Goal: Navigation & Orientation: Find specific page/section

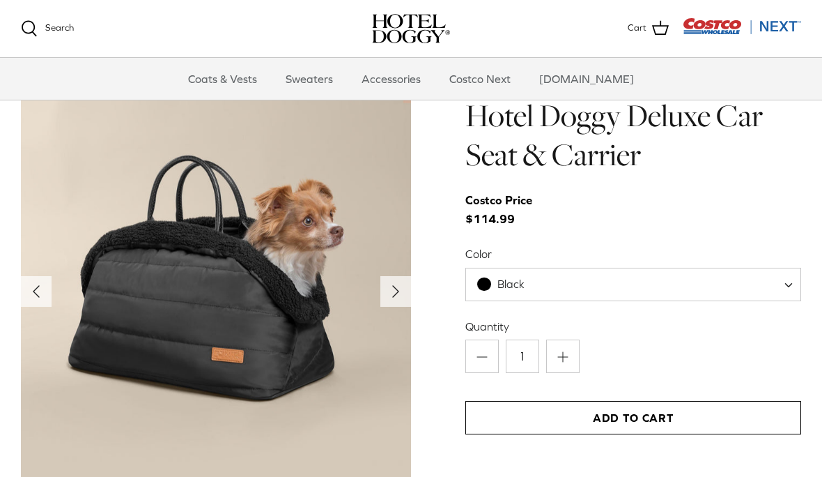
scroll to position [1352, 0]
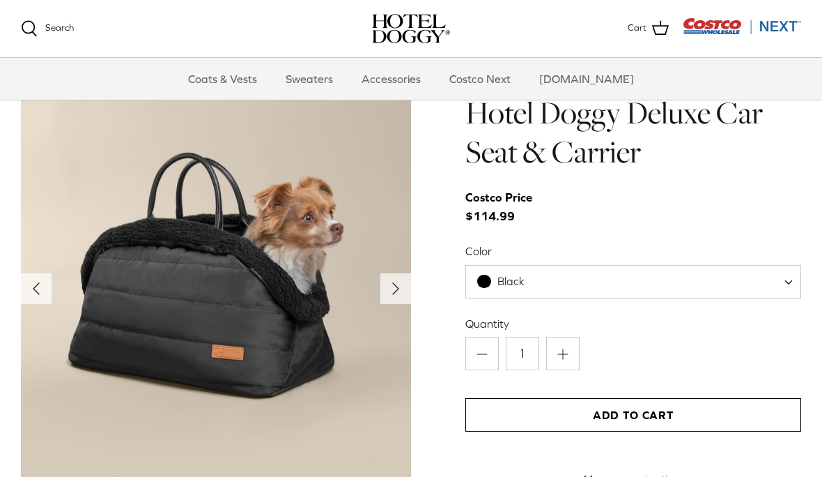
click at [399, 293] on icon "Right" at bounding box center [396, 288] width 22 height 22
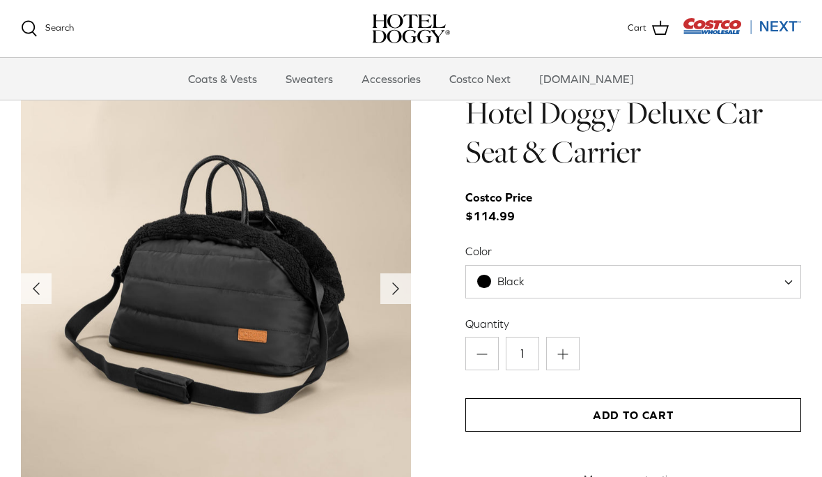
click at [401, 296] on icon "Right" at bounding box center [396, 288] width 22 height 22
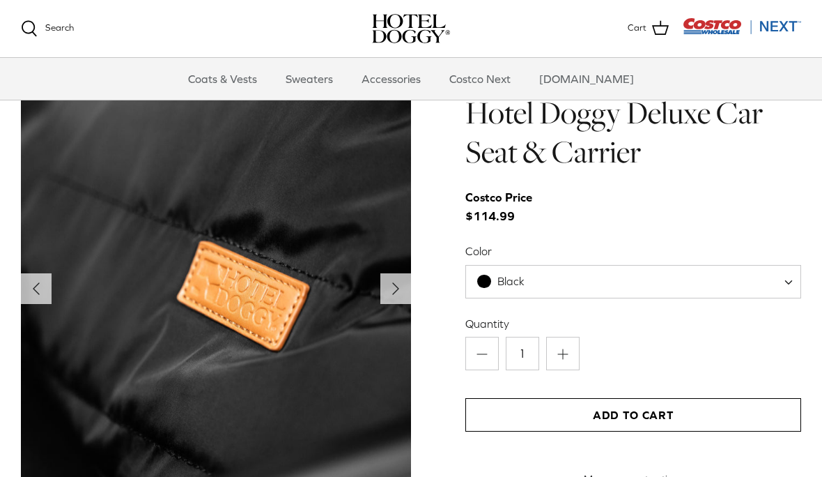
click at [396, 291] on icon "Right" at bounding box center [396, 288] width 22 height 22
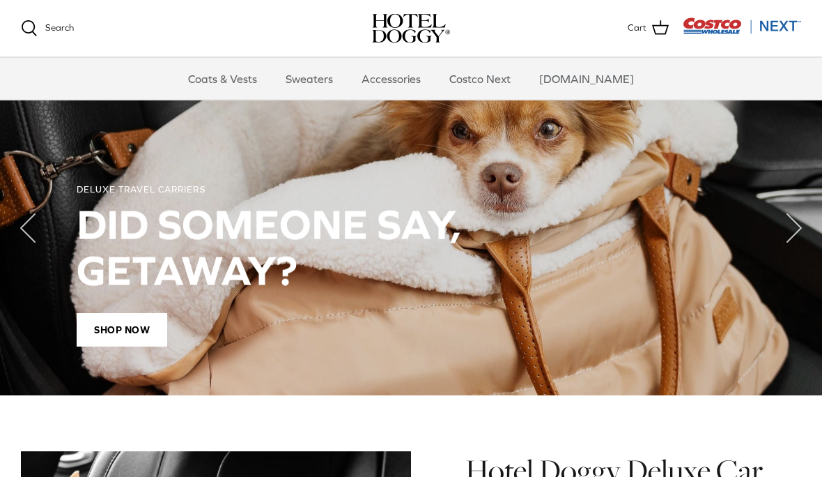
scroll to position [990, 0]
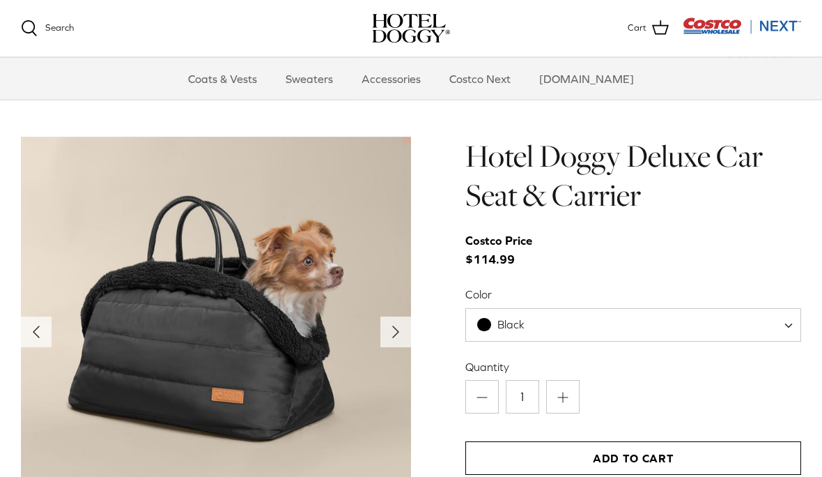
scroll to position [1304, 0]
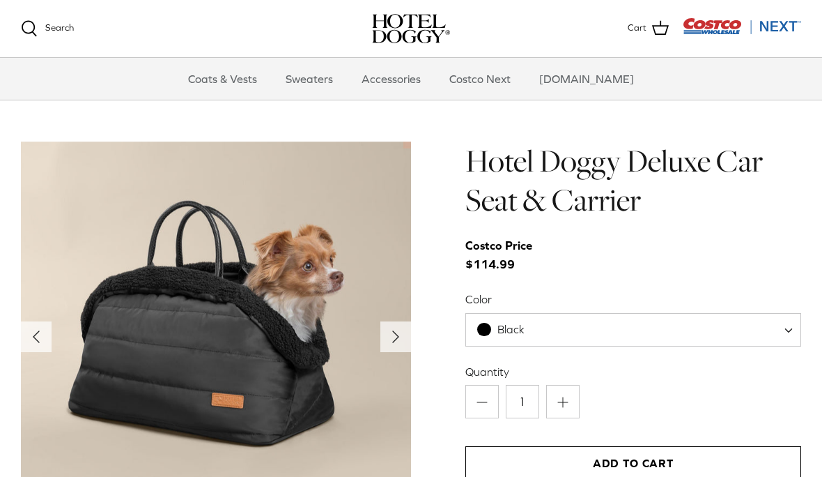
click at [337, 86] on link "Sweaters" at bounding box center [309, 79] width 72 height 42
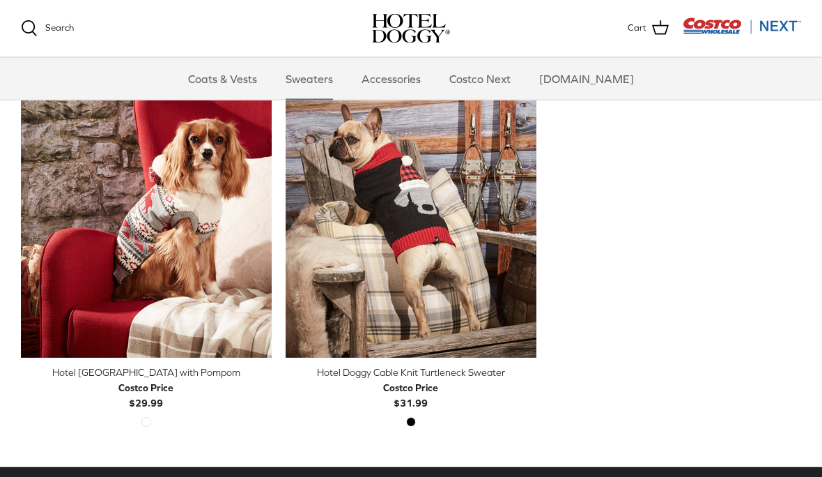
scroll to position [386, 0]
click at [526, 202] on polyline "Previous" at bounding box center [526, 201] width 4 height 8
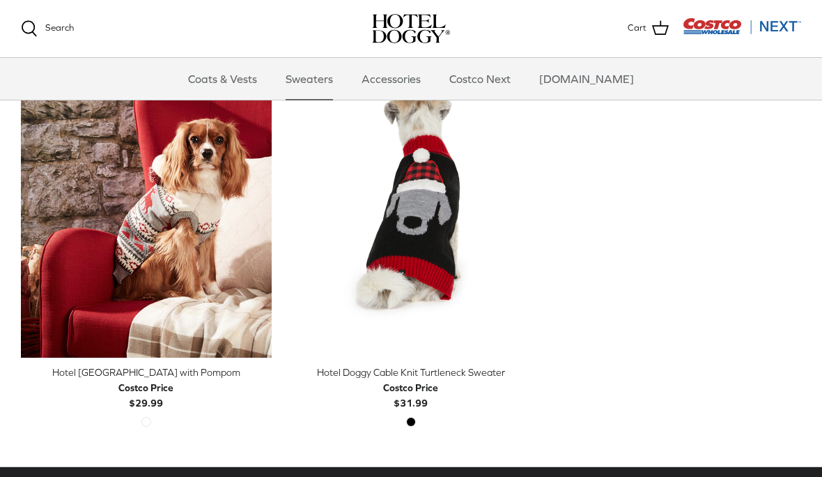
click at [531, 202] on icon "Right" at bounding box center [526, 200] width 17 height 17
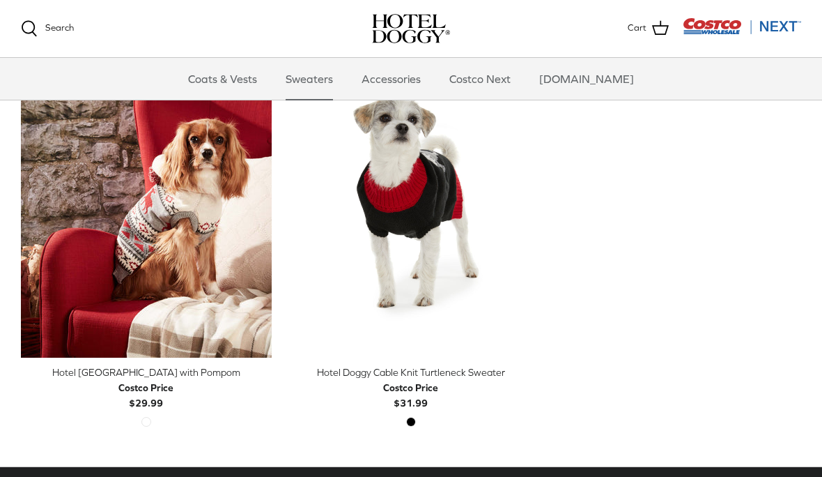
click at [530, 203] on icon "Right" at bounding box center [526, 200] width 17 height 17
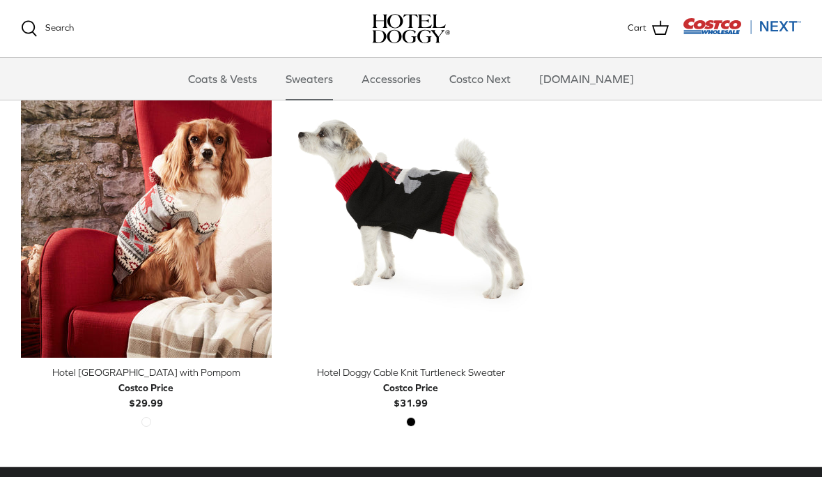
click at [524, 205] on icon "Right" at bounding box center [526, 200] width 17 height 17
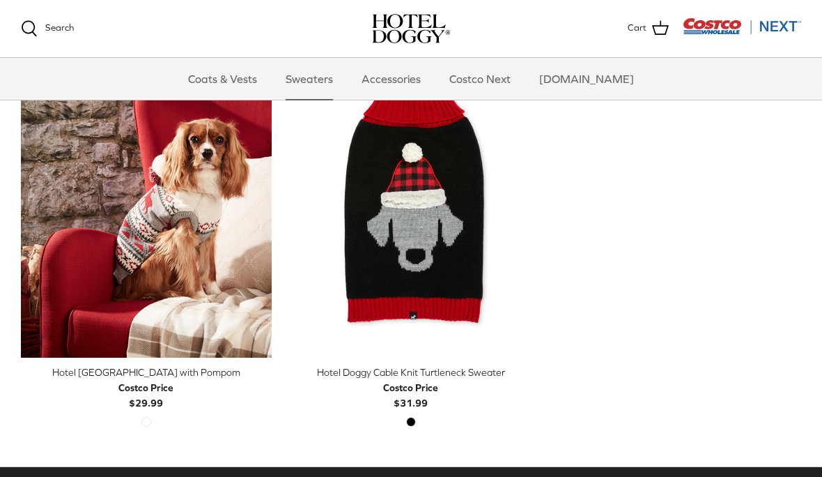
click at [526, 205] on icon "Right" at bounding box center [526, 200] width 17 height 17
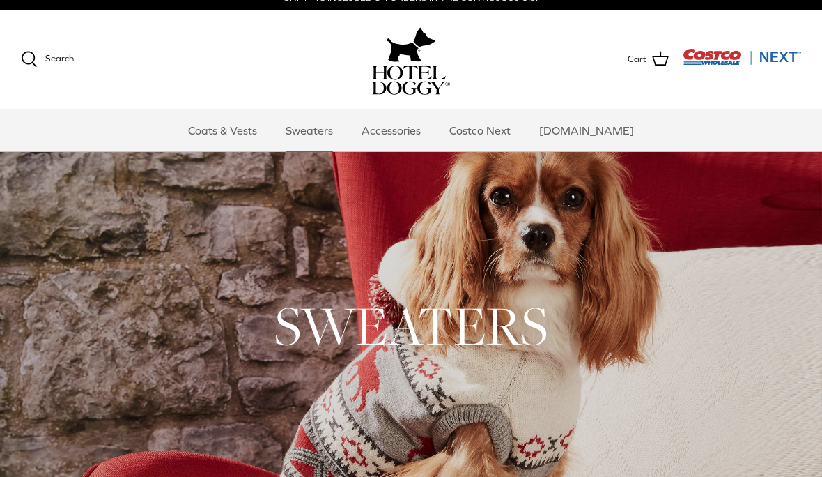
scroll to position [0, 0]
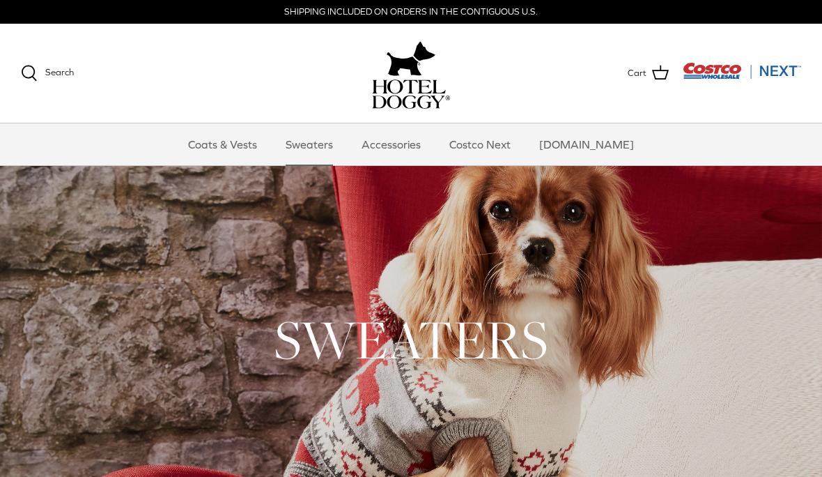
click at [413, 147] on link "Accessories" at bounding box center [391, 144] width 84 height 42
